Goal: Transaction & Acquisition: Purchase product/service

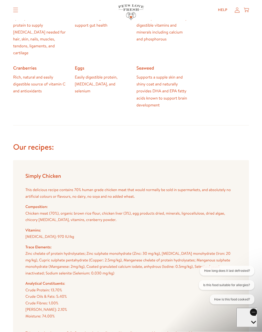
scroll to position [387, 0]
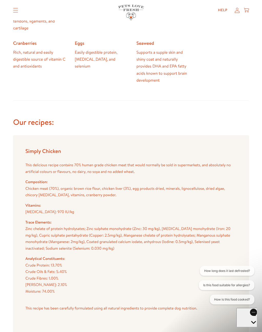
click at [228, 271] on button "How long does it last defrosted?" at bounding box center [227, 271] width 55 height 10
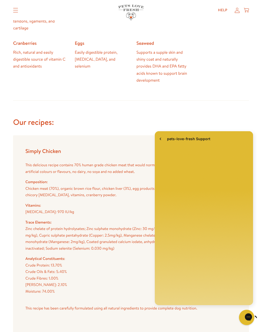
scroll to position [0, 0]
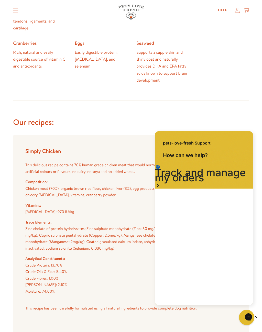
click at [195, 107] on div "Complete, natural nutrition served fresh No ingredients you can’t pronounce. Ev…" at bounding box center [131, 108] width 236 height 522
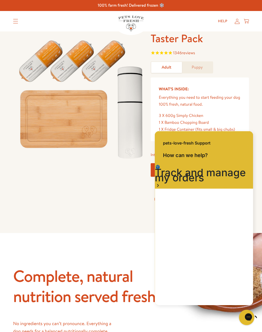
click at [262, 321] on div "Close gorgias live chat" at bounding box center [265, 318] width 5 height 6
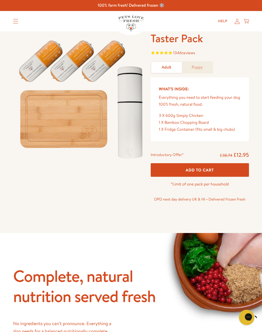
click at [200, 167] on span "Add To Cart" at bounding box center [200, 169] width 28 height 5
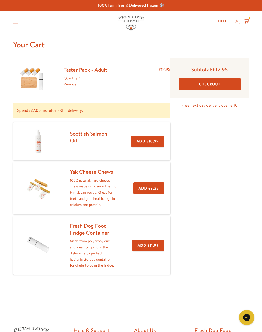
click at [201, 85] on button "Checkout" at bounding box center [210, 84] width 62 height 12
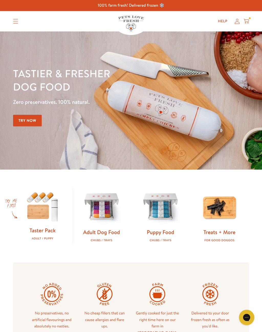
click at [41, 216] on img at bounding box center [42, 206] width 43 height 41
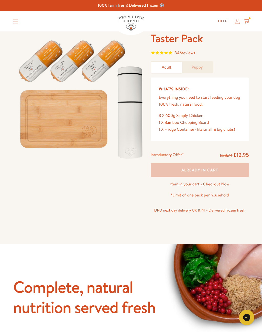
click at [247, 22] on icon at bounding box center [246, 21] width 5 height 6
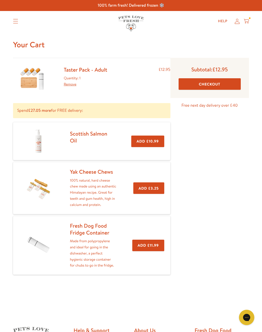
click at [205, 85] on button "Checkout" at bounding box center [210, 84] width 62 height 12
